Goal: Transaction & Acquisition: Purchase product/service

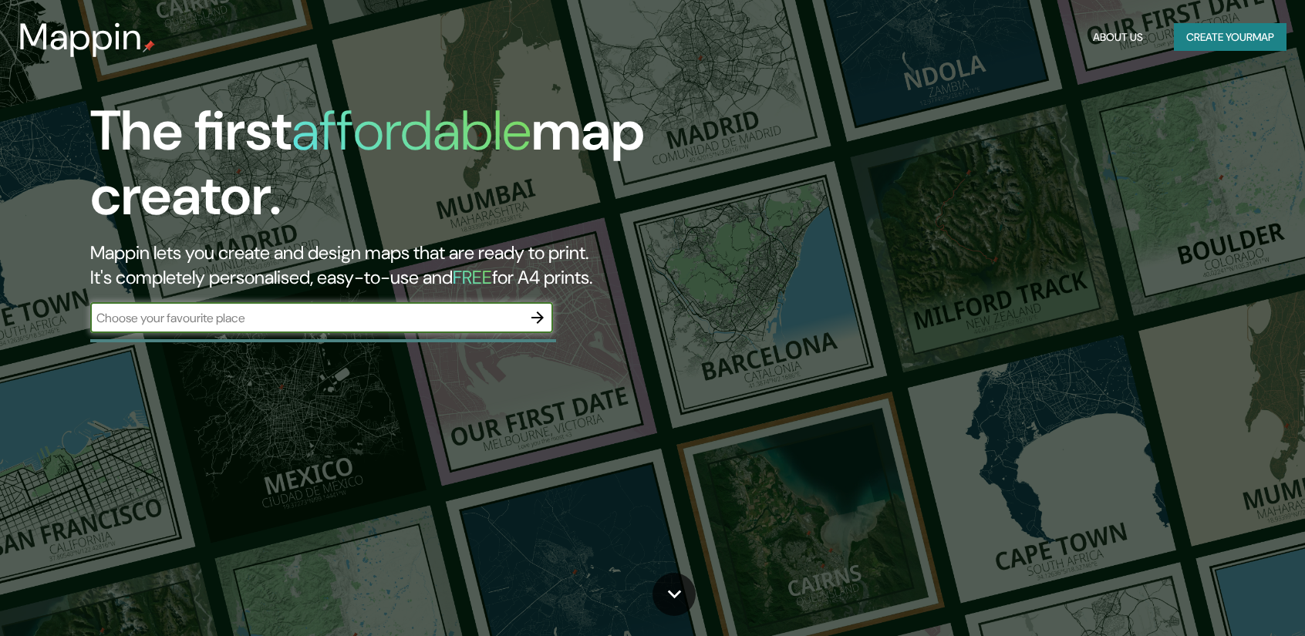
click at [373, 322] on input "text" at bounding box center [306, 318] width 432 height 18
type input "la plata"
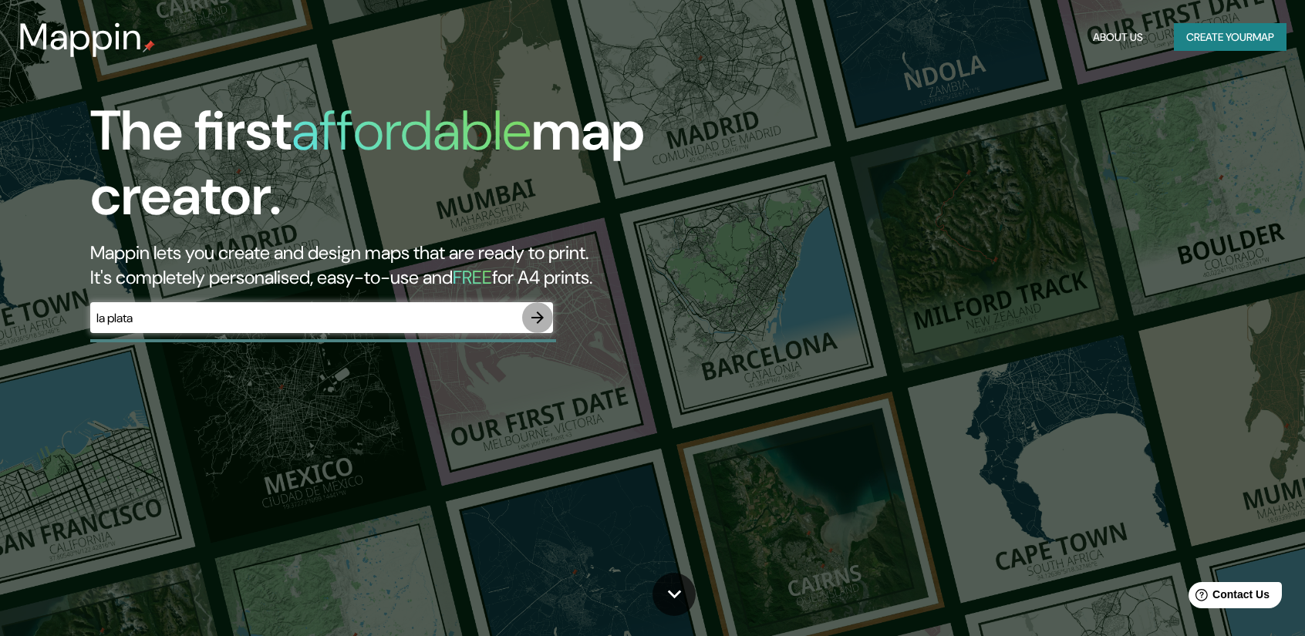
click at [541, 313] on icon "button" at bounding box center [537, 317] width 19 height 19
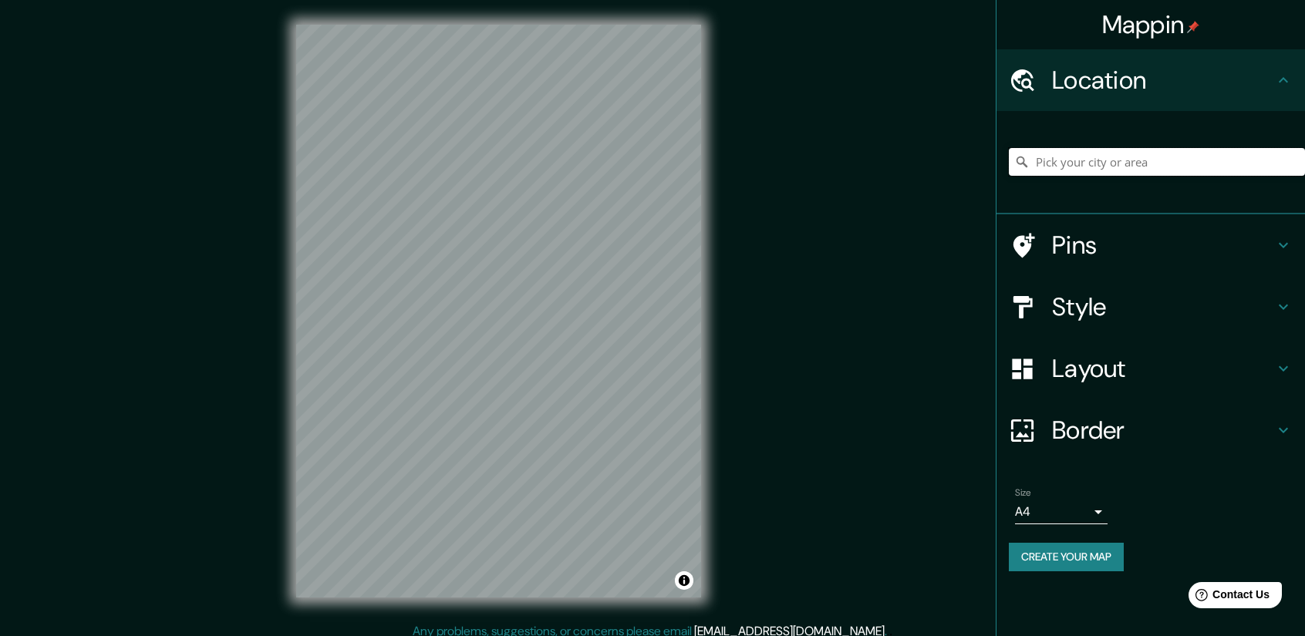
click at [1079, 165] on input "Pick your city or area" at bounding box center [1156, 162] width 296 height 28
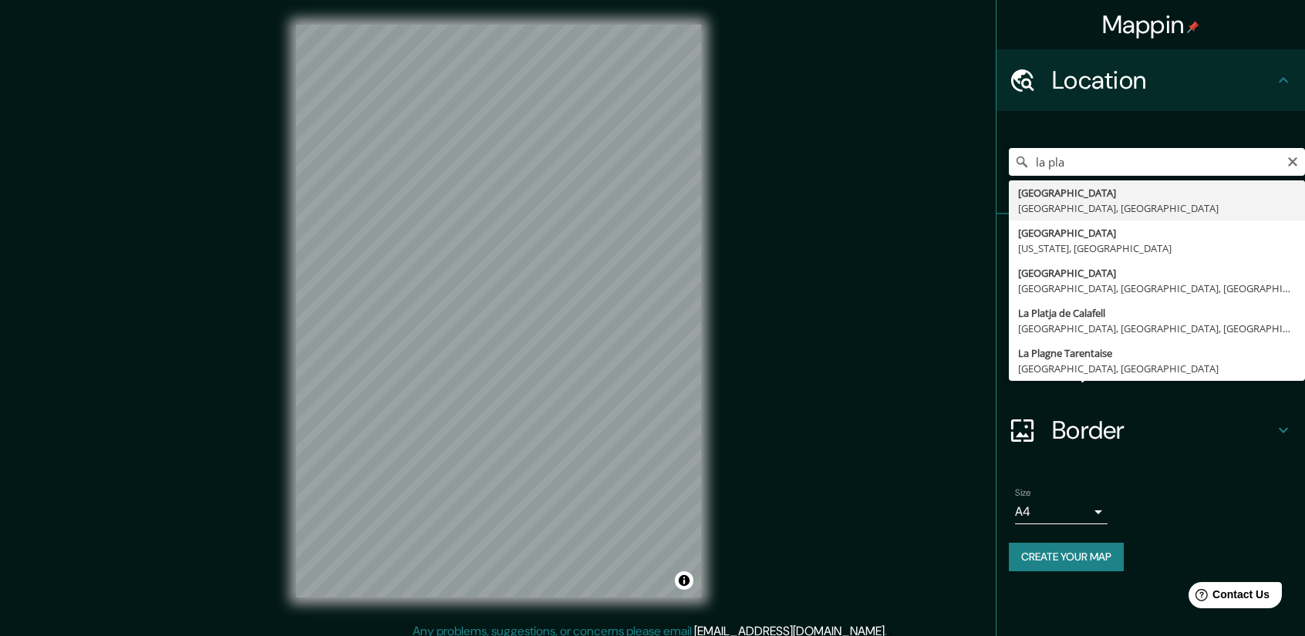
type input "[GEOGRAPHIC_DATA], [GEOGRAPHIC_DATA], [GEOGRAPHIC_DATA]"
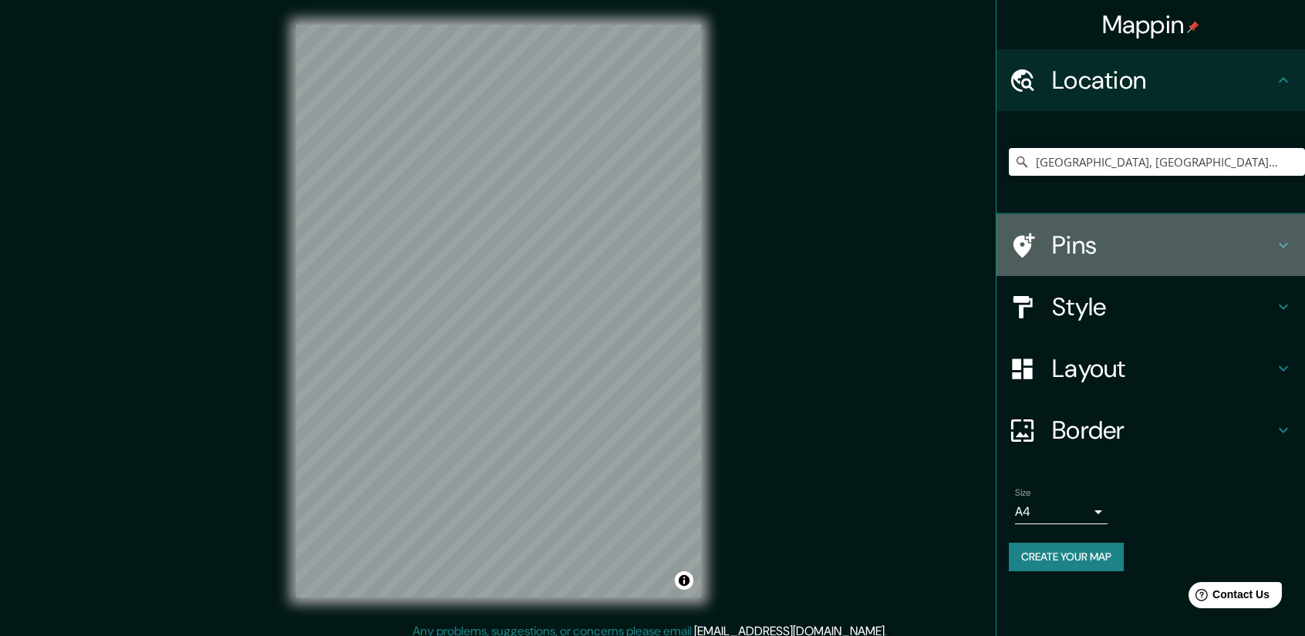
click at [1144, 243] on h4 "Pins" at bounding box center [1163, 245] width 222 height 31
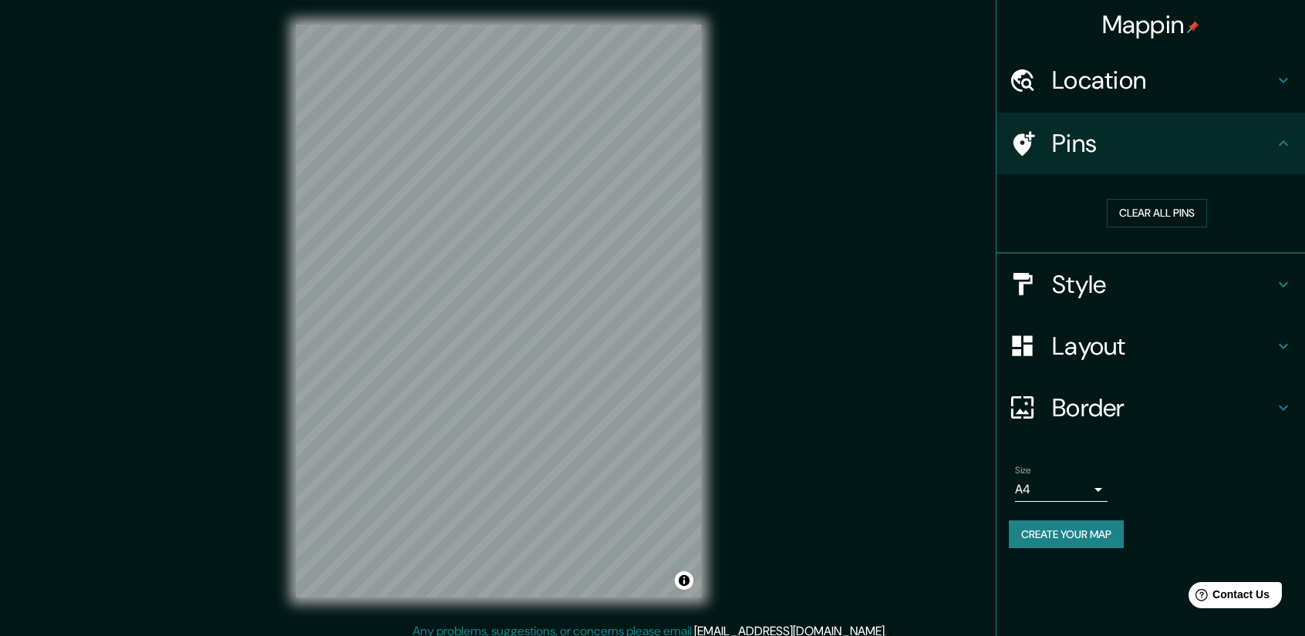
click at [1276, 153] on div "Pins" at bounding box center [1150, 144] width 308 height 62
click at [1222, 286] on h4 "Style" at bounding box center [1163, 284] width 222 height 31
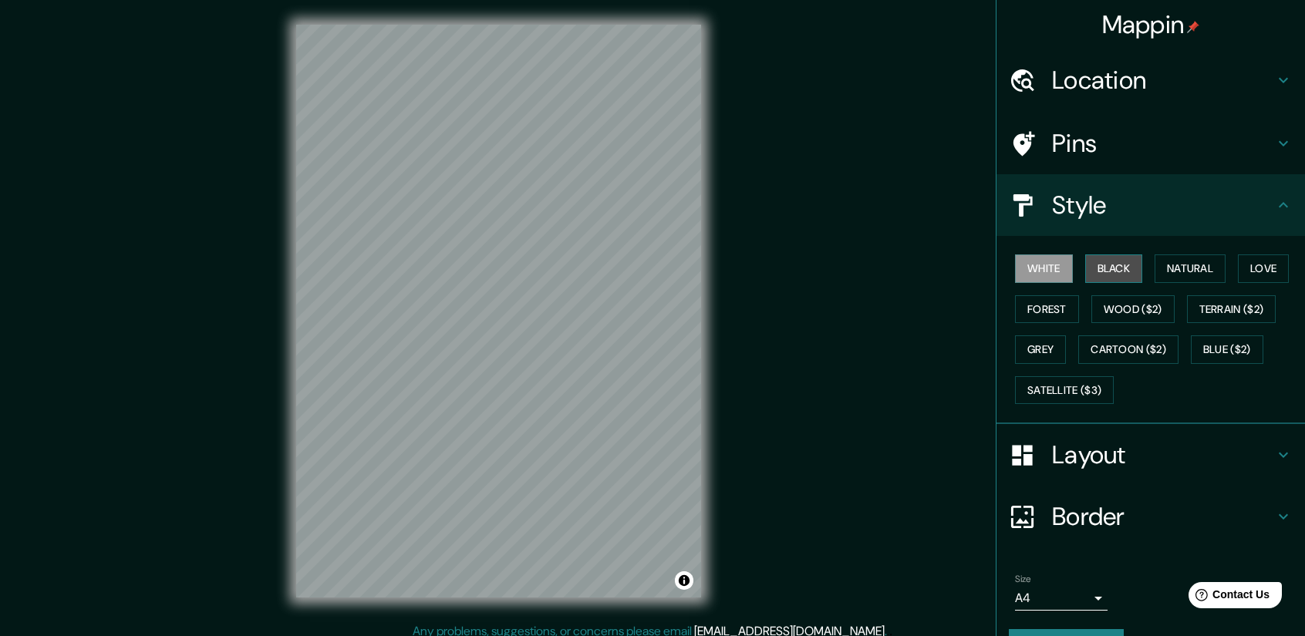
click at [1117, 269] on button "Black" at bounding box center [1114, 268] width 58 height 29
click at [1123, 264] on button "Black" at bounding box center [1114, 268] width 58 height 29
click at [1161, 274] on button "Natural" at bounding box center [1189, 268] width 71 height 29
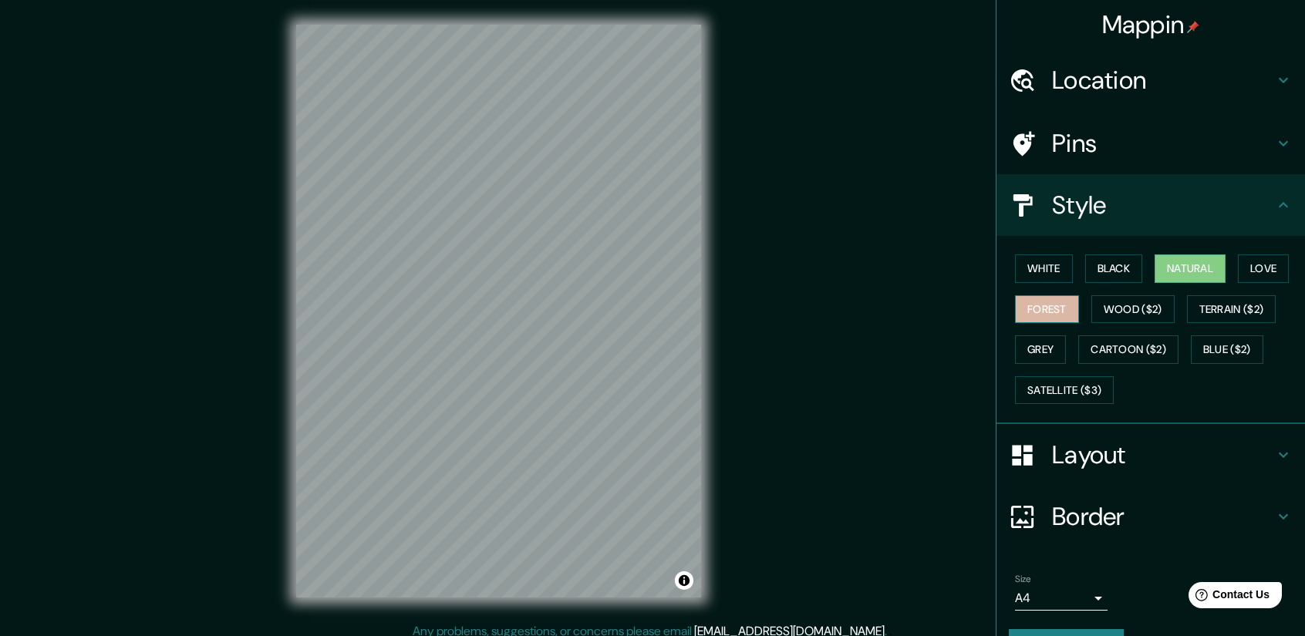
click at [1062, 308] on button "Forest" at bounding box center [1047, 309] width 64 height 29
click at [1263, 278] on button "Love" at bounding box center [1262, 268] width 51 height 29
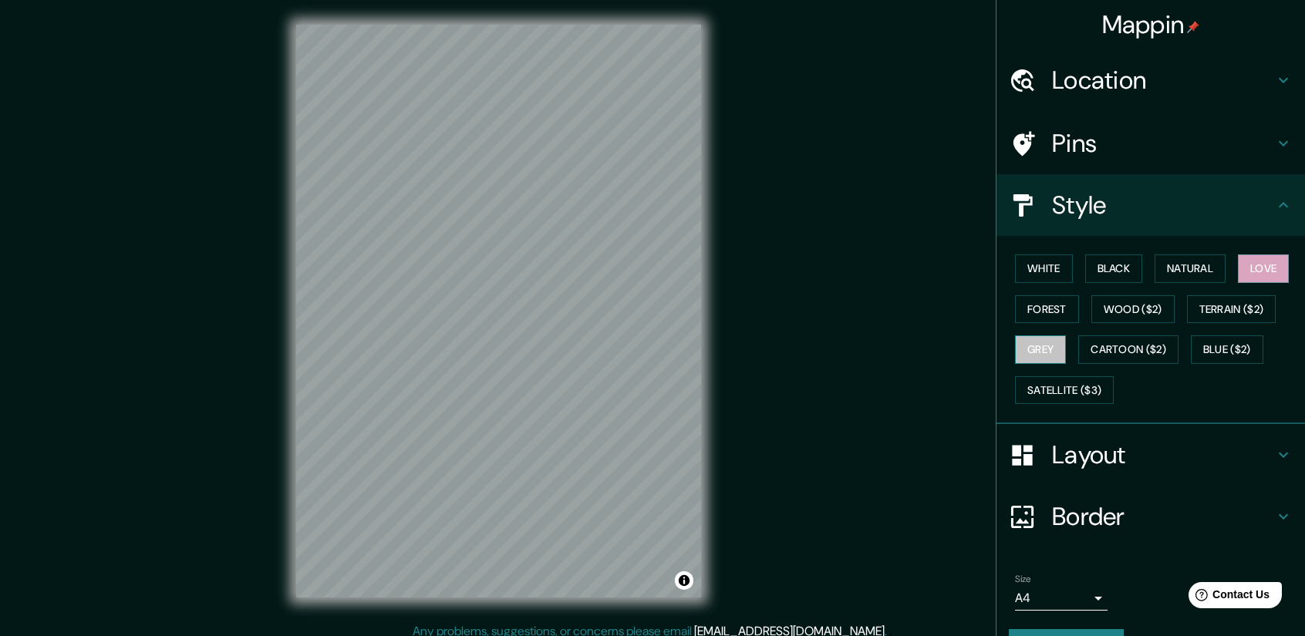
click at [1039, 349] on button "Grey" at bounding box center [1040, 349] width 51 height 29
click at [1036, 315] on button "Forest" at bounding box center [1047, 309] width 64 height 29
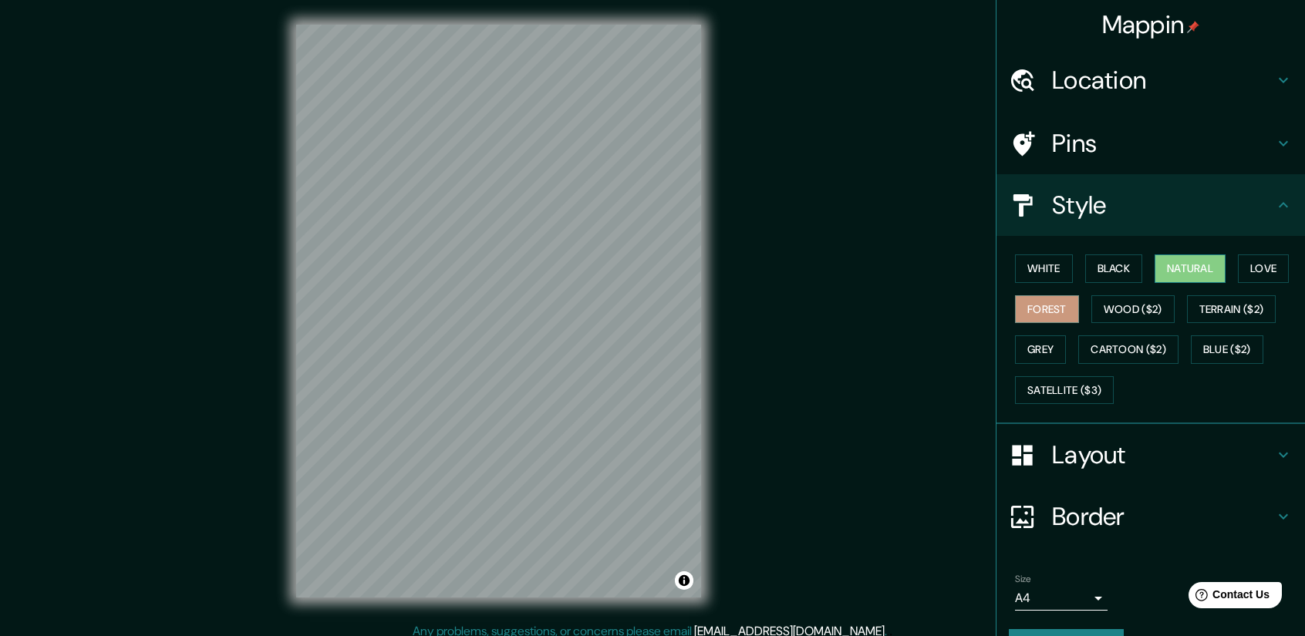
click at [1171, 261] on button "Natural" at bounding box center [1189, 268] width 71 height 29
